Goal: Go to known website: Access a specific website the user already knows

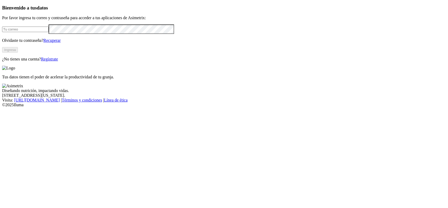
click at [49, 32] on input "email" at bounding box center [25, 29] width 46 height 6
type input "[PERSON_NAME][EMAIL_ADDRESS][DOMAIN_NAME]"
click at [18, 52] on button "Ingresa" at bounding box center [10, 50] width 16 height 6
